Goal: Obtain resource: Download file/media

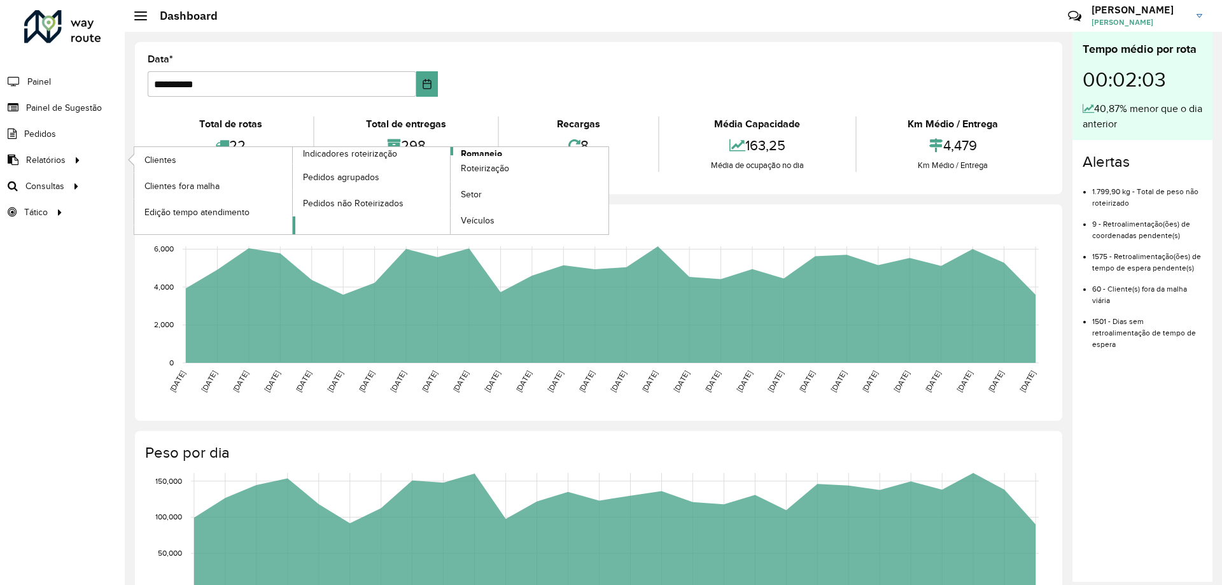
click at [486, 151] on span "Romaneio" at bounding box center [481, 153] width 41 height 13
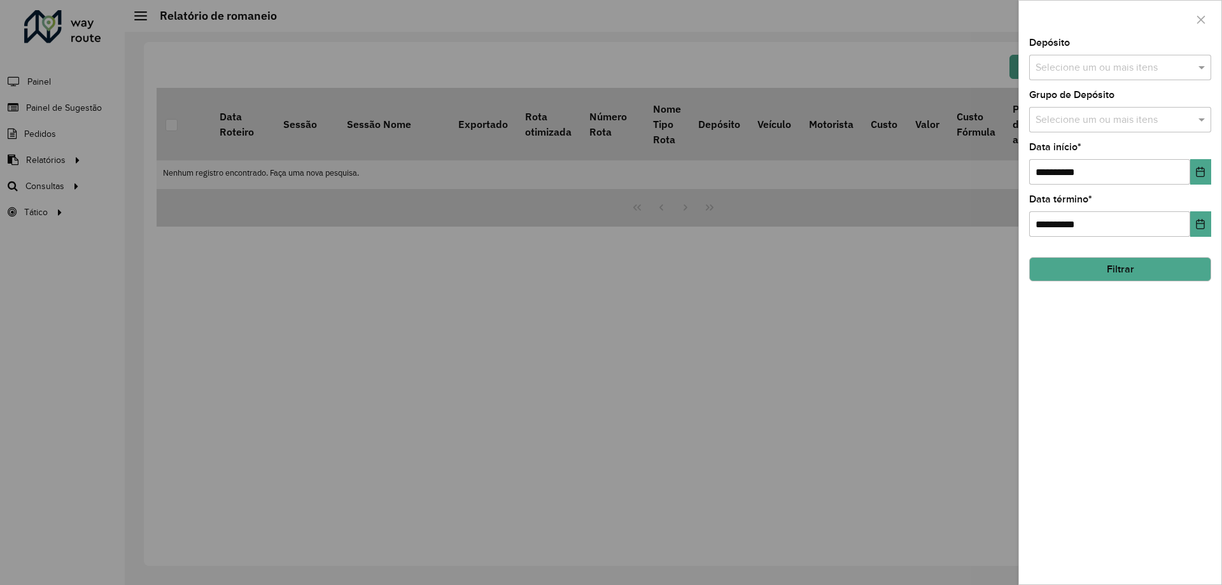
click at [1115, 68] on input "text" at bounding box center [1114, 67] width 163 height 15
click at [1069, 131] on div "CDD Cascavel" at bounding box center [1120, 131] width 181 height 22
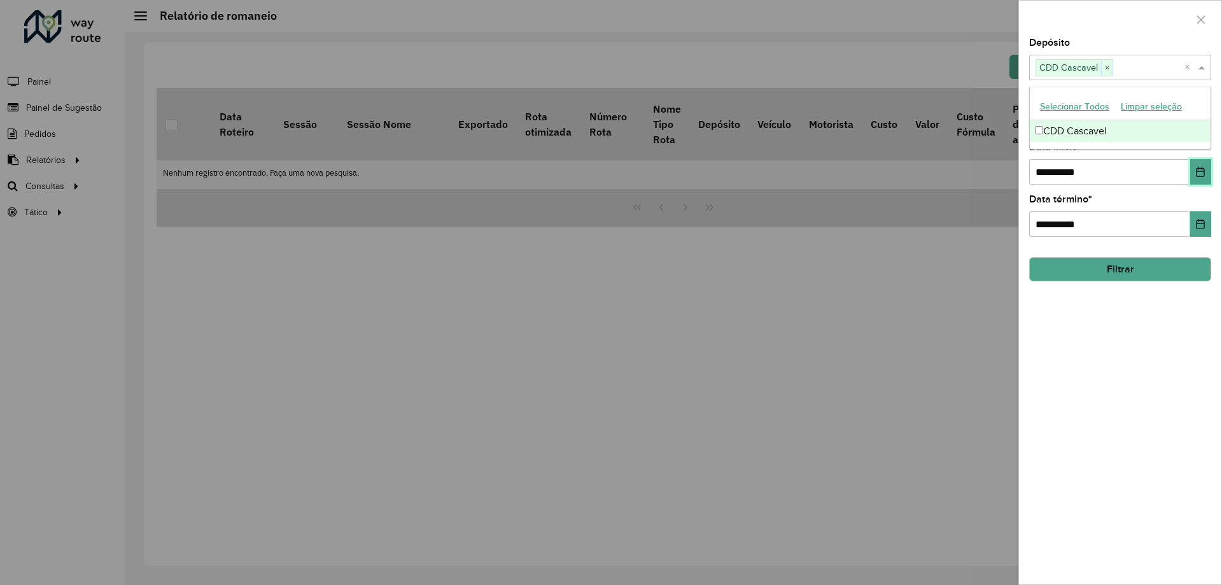
click at [1203, 173] on icon "Choose Date" at bounding box center [1201, 172] width 10 height 10
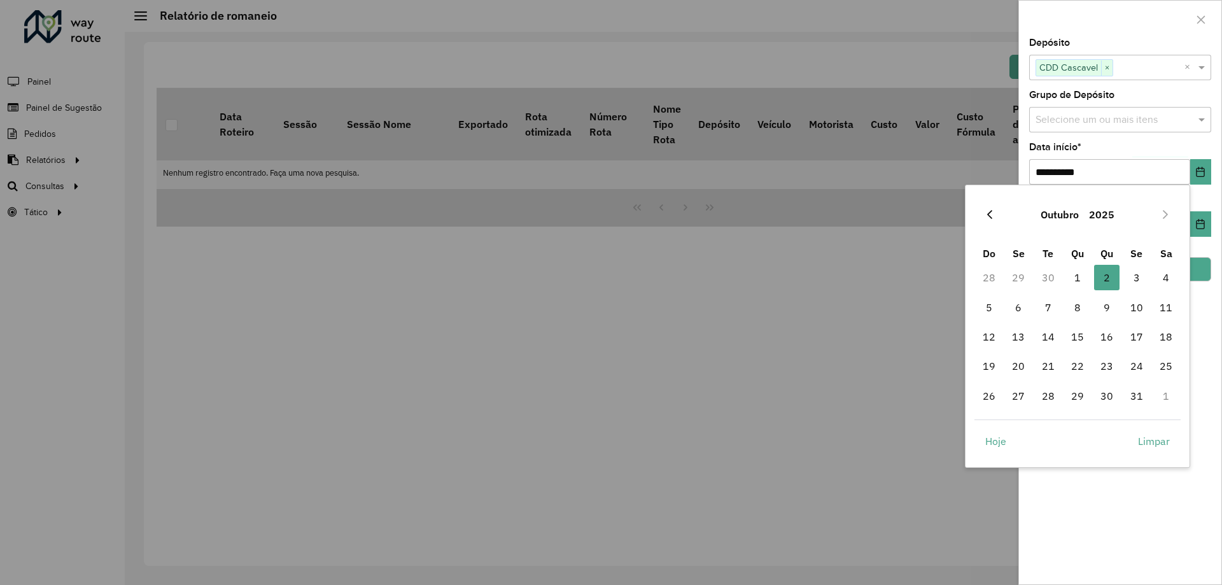
click at [998, 213] on button "Previous Month" at bounding box center [990, 214] width 20 height 20
click at [1018, 279] on span "1" at bounding box center [1018, 277] width 25 height 25
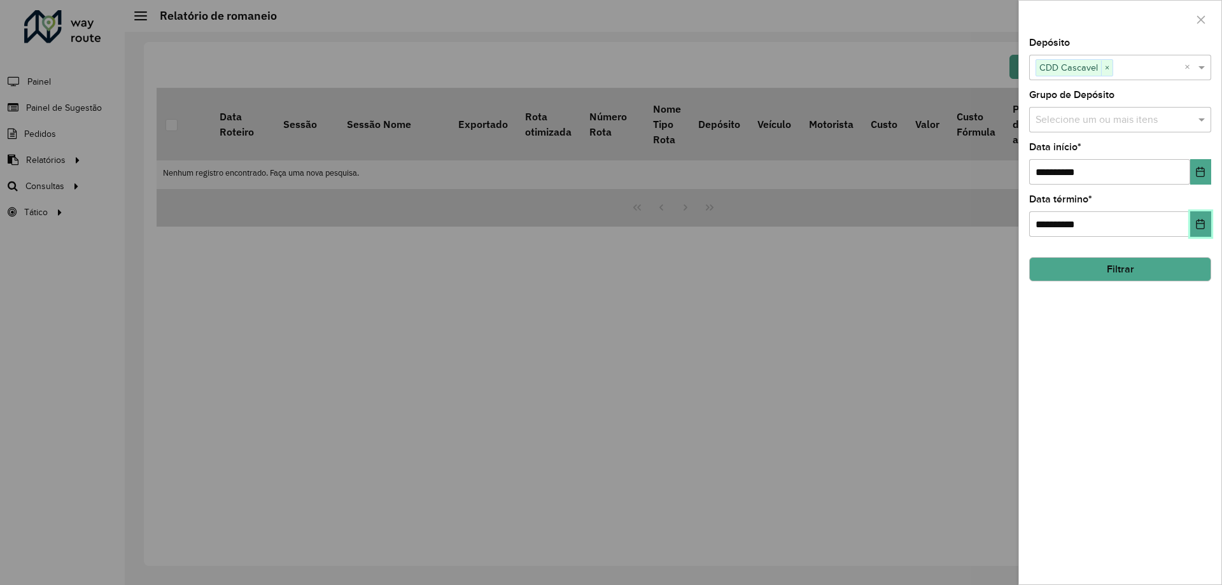
click at [1201, 223] on icon "Choose Date" at bounding box center [1201, 224] width 8 height 10
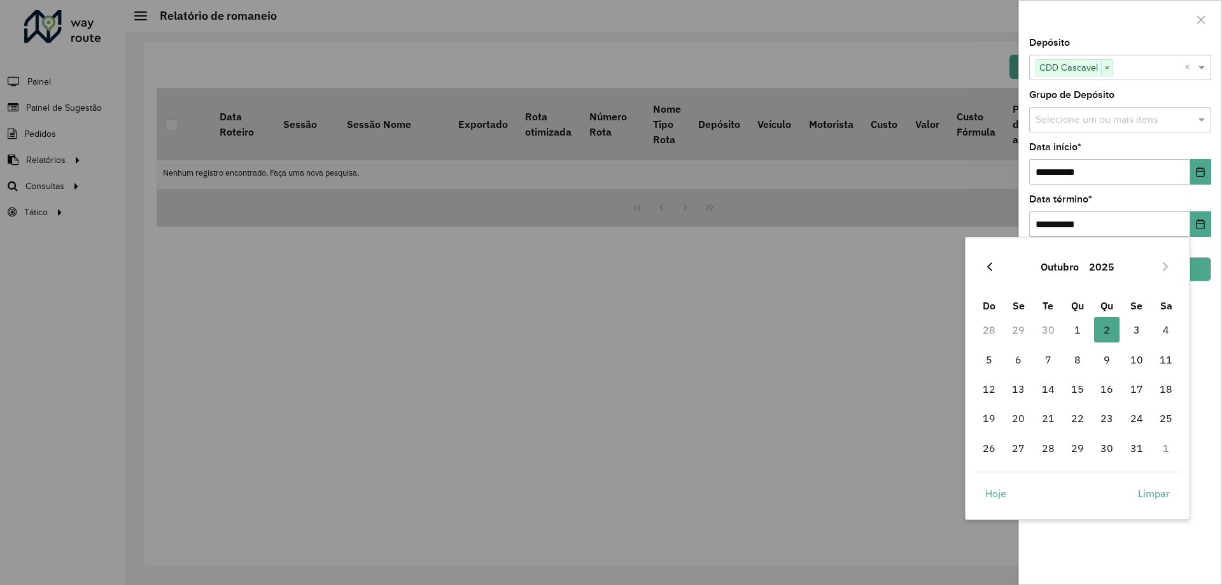
click at [990, 261] on button "Previous Month" at bounding box center [990, 267] width 20 height 20
click at [1045, 449] on span "30" at bounding box center [1048, 447] width 25 height 25
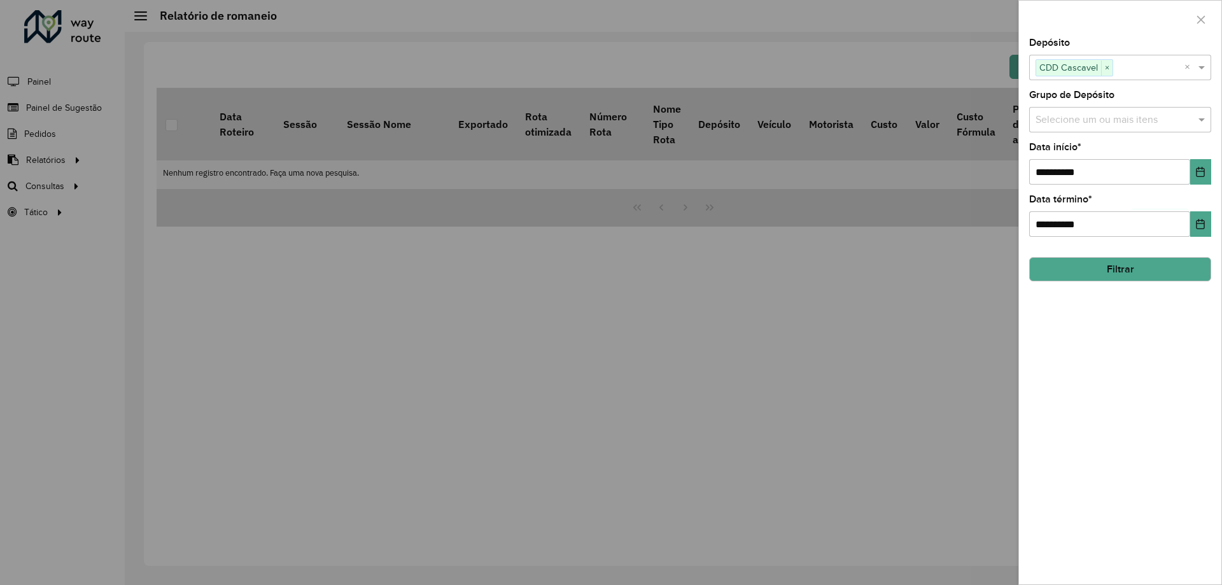
click at [1184, 271] on button "Filtrar" at bounding box center [1120, 269] width 182 height 24
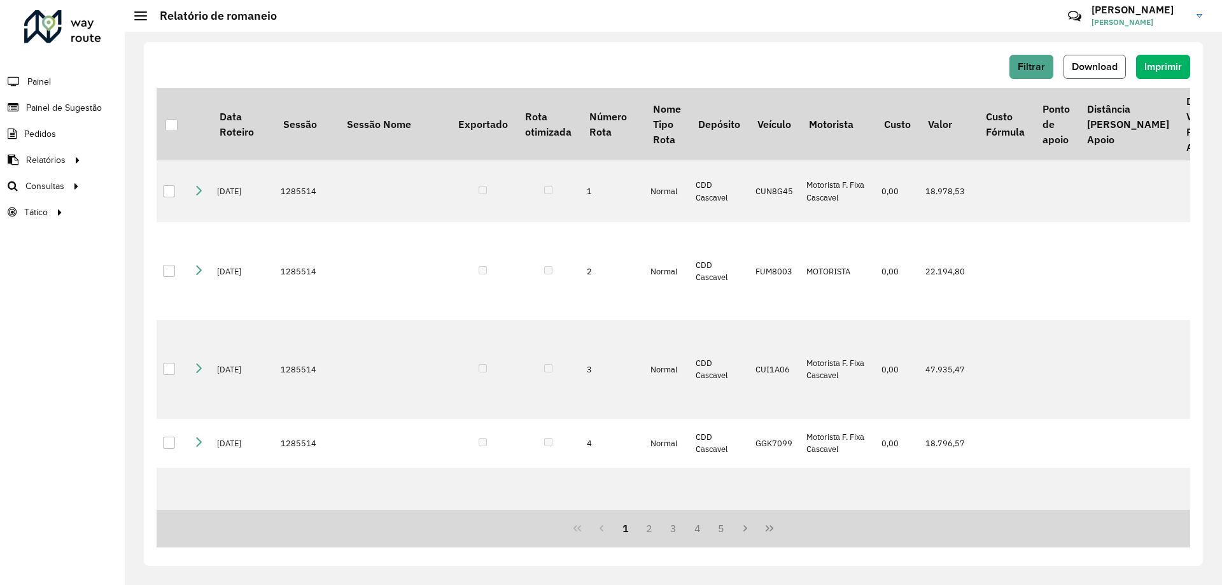
click at [1106, 69] on span "Download" at bounding box center [1095, 66] width 46 height 11
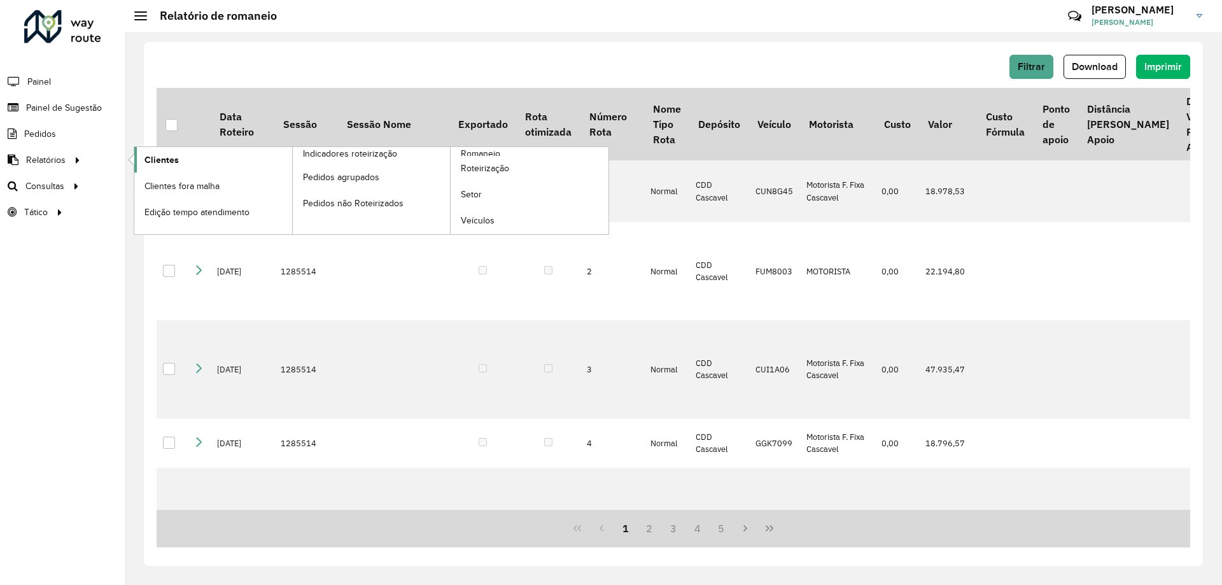
click at [168, 166] on span "Clientes" at bounding box center [162, 159] width 34 height 13
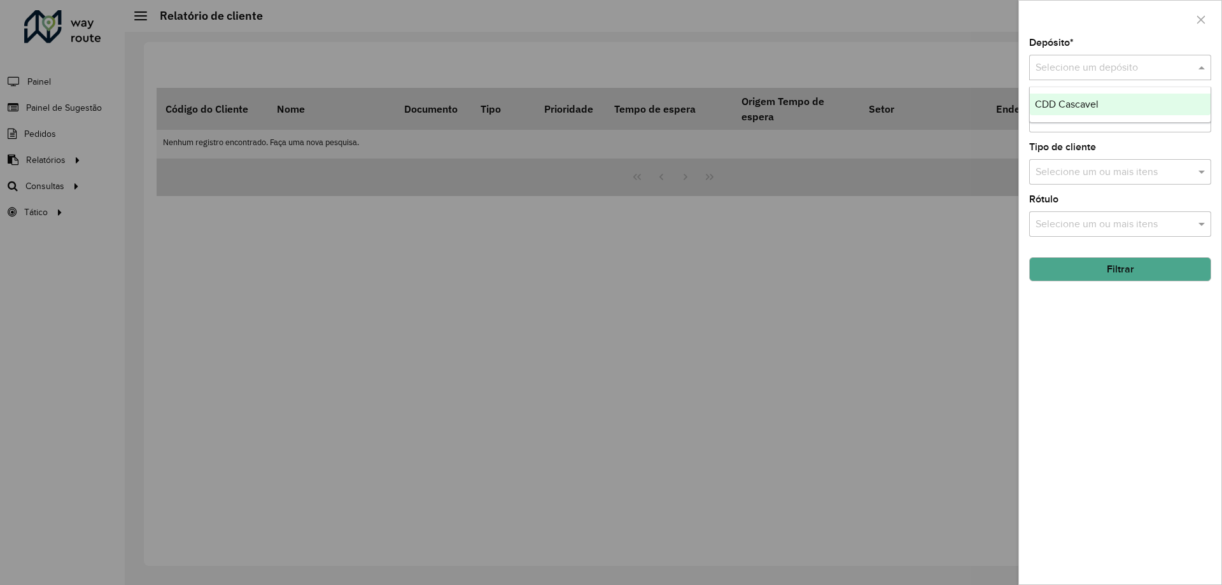
click at [1151, 61] on input "text" at bounding box center [1108, 67] width 144 height 15
click at [1085, 117] on ng-dropdown-panel "CDD Cascavel" at bounding box center [1120, 105] width 182 height 36
click at [1094, 110] on div "CDD Cascavel" at bounding box center [1120, 105] width 181 height 22
click at [1121, 275] on button "Filtrar" at bounding box center [1120, 269] width 182 height 24
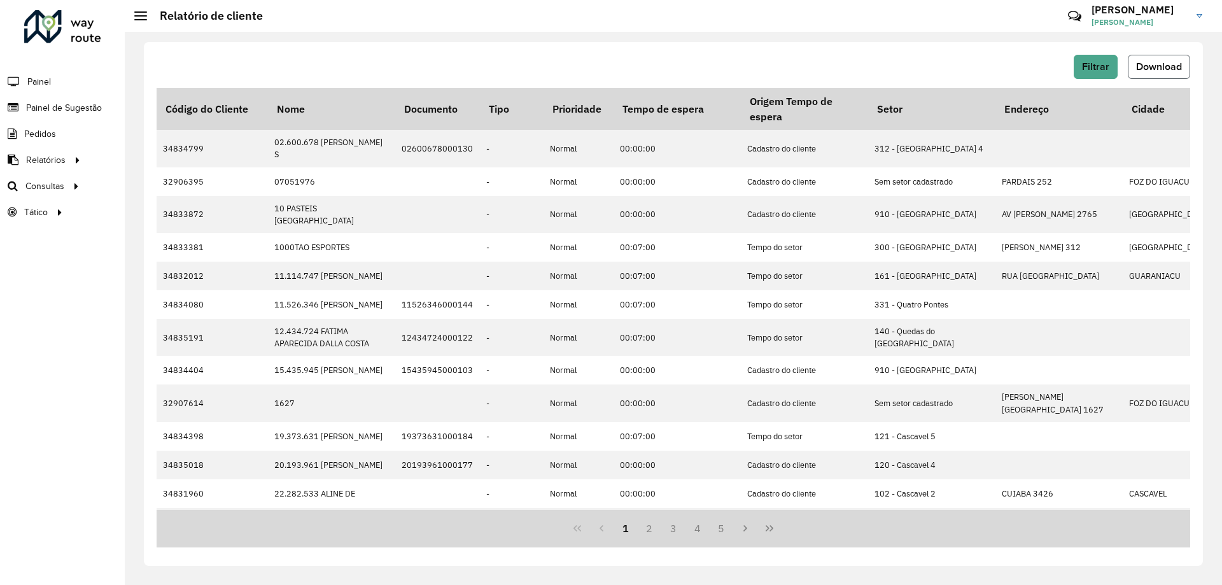
click at [1167, 64] on span "Download" at bounding box center [1159, 66] width 46 height 11
